Goal: Obtain resource: Obtain resource

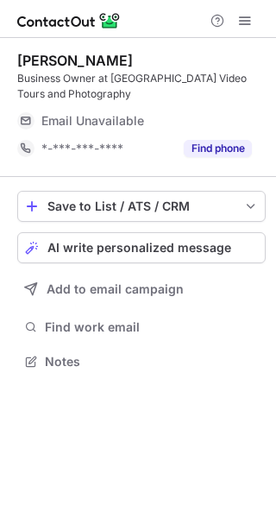
scroll to position [350, 276]
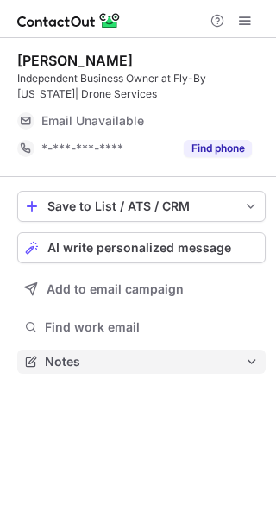
scroll to position [350, 276]
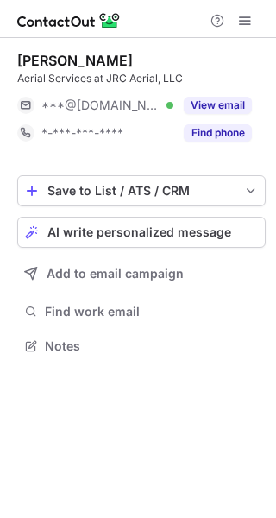
scroll to position [334, 276]
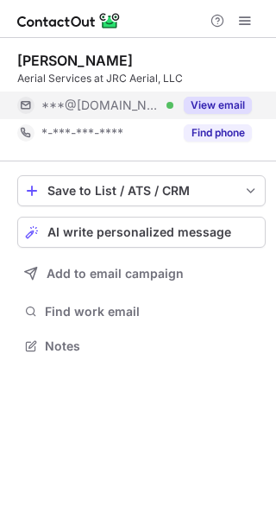
click at [212, 101] on button "View email" at bounding box center [218, 105] width 68 height 17
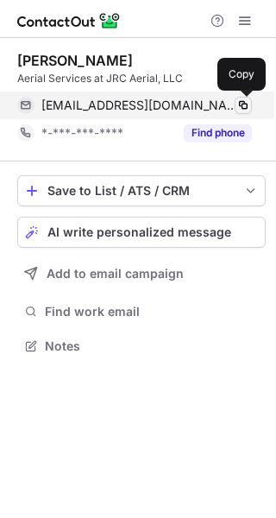
click at [245, 102] on span at bounding box center [244, 105] width 14 height 14
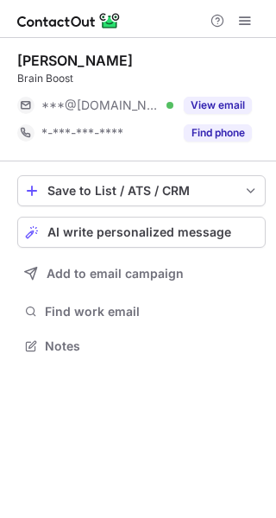
scroll to position [334, 276]
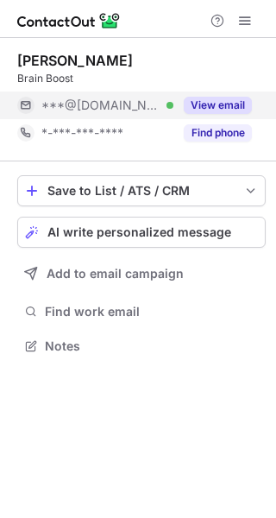
click at [235, 107] on button "View email" at bounding box center [218, 105] width 68 height 17
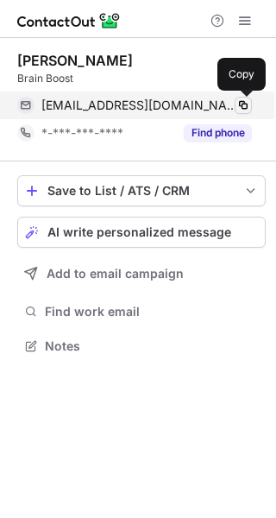
click at [244, 104] on span at bounding box center [244, 105] width 14 height 14
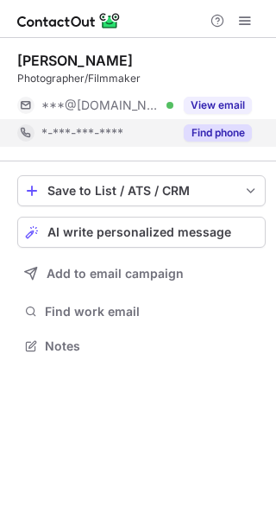
scroll to position [334, 276]
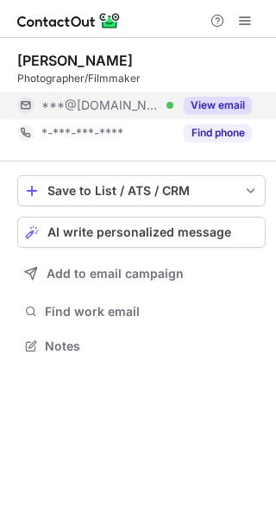
click at [228, 109] on button "View email" at bounding box center [218, 105] width 68 height 17
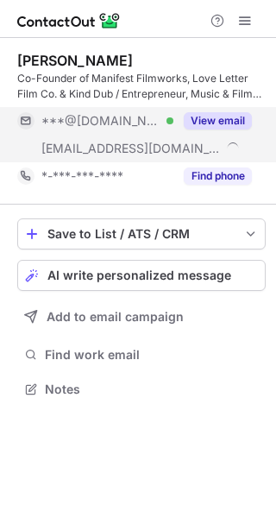
scroll to position [377, 276]
click at [236, 116] on button "View email" at bounding box center [218, 120] width 68 height 17
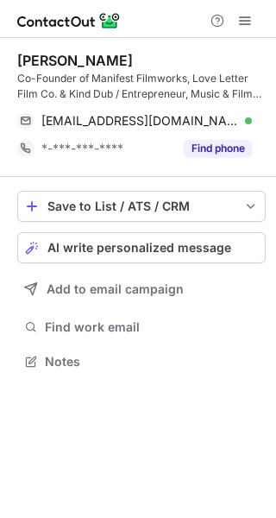
scroll to position [350, 276]
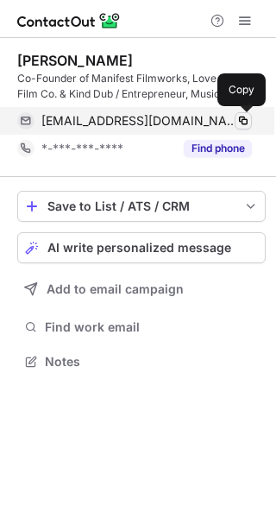
click at [240, 115] on span at bounding box center [244, 121] width 14 height 14
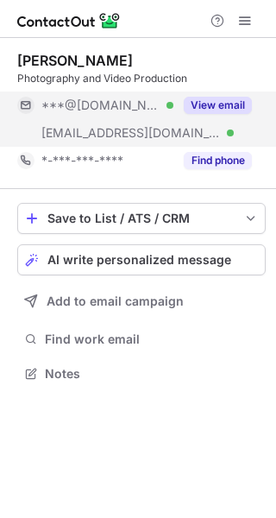
scroll to position [362, 276]
click at [219, 96] on div "View email" at bounding box center [213, 106] width 79 height 28
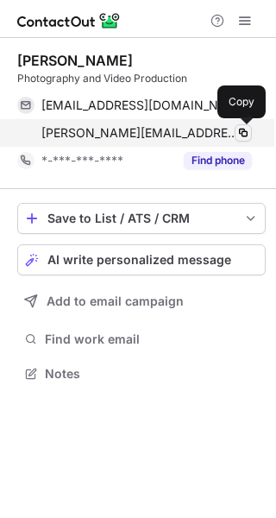
click at [243, 130] on span at bounding box center [244, 133] width 14 height 14
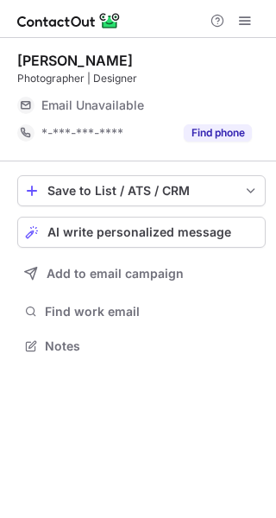
scroll to position [334, 276]
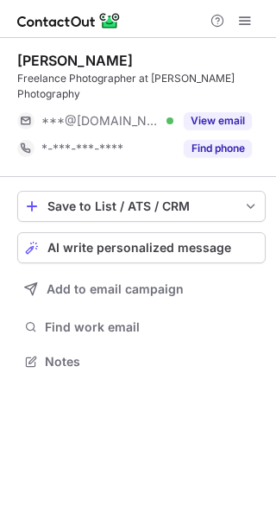
scroll to position [350, 276]
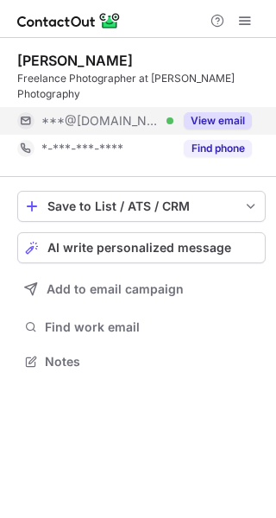
click at [224, 117] on button "View email" at bounding box center [218, 120] width 68 height 17
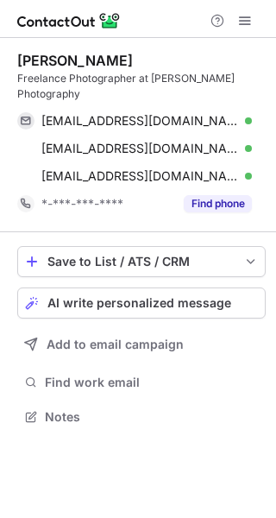
scroll to position [405, 276]
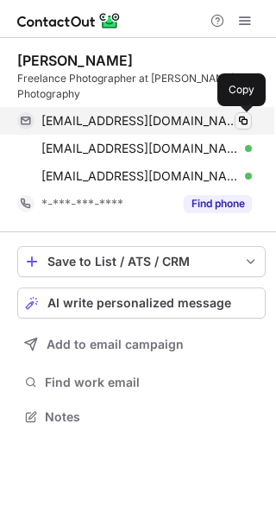
click at [240, 120] on span at bounding box center [244, 121] width 14 height 14
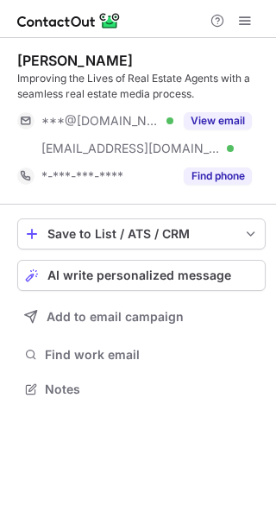
scroll to position [377, 276]
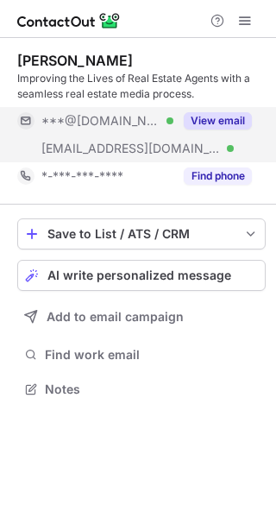
click at [226, 118] on button "View email" at bounding box center [218, 120] width 68 height 17
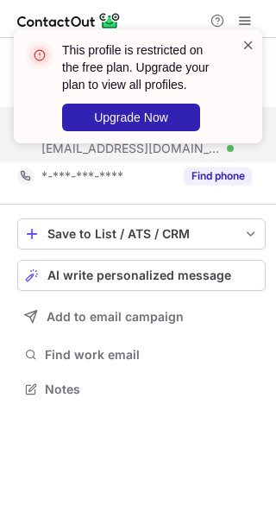
click at [247, 37] on span at bounding box center [249, 44] width 14 height 17
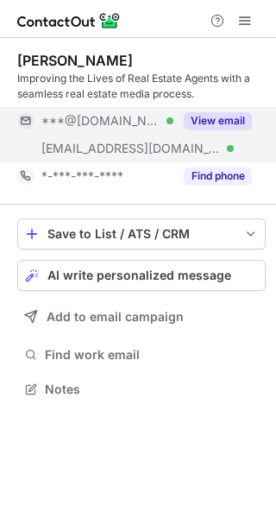
click at [229, 112] on button "View email" at bounding box center [218, 120] width 68 height 17
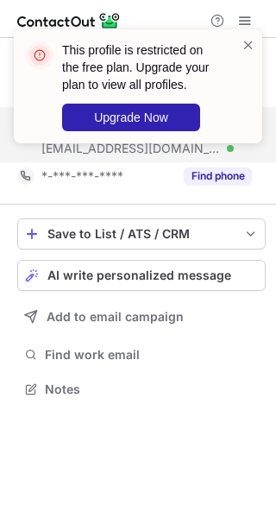
click at [252, 54] on div at bounding box center [249, 86] width 14 height 100
